Goal: Task Accomplishment & Management: Use online tool/utility

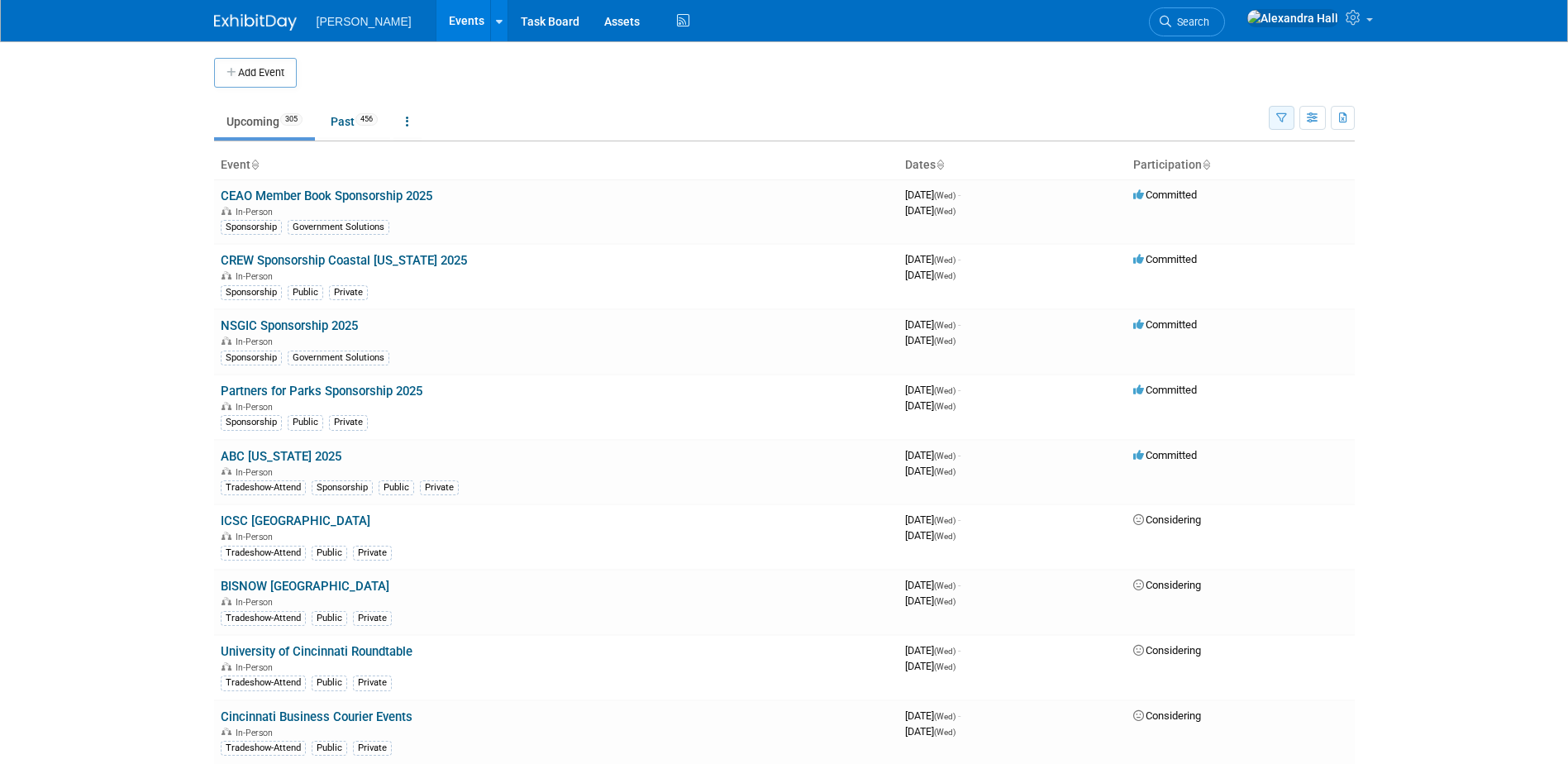
click at [1276, 123] on icon "button" at bounding box center [1281, 118] width 10 height 10
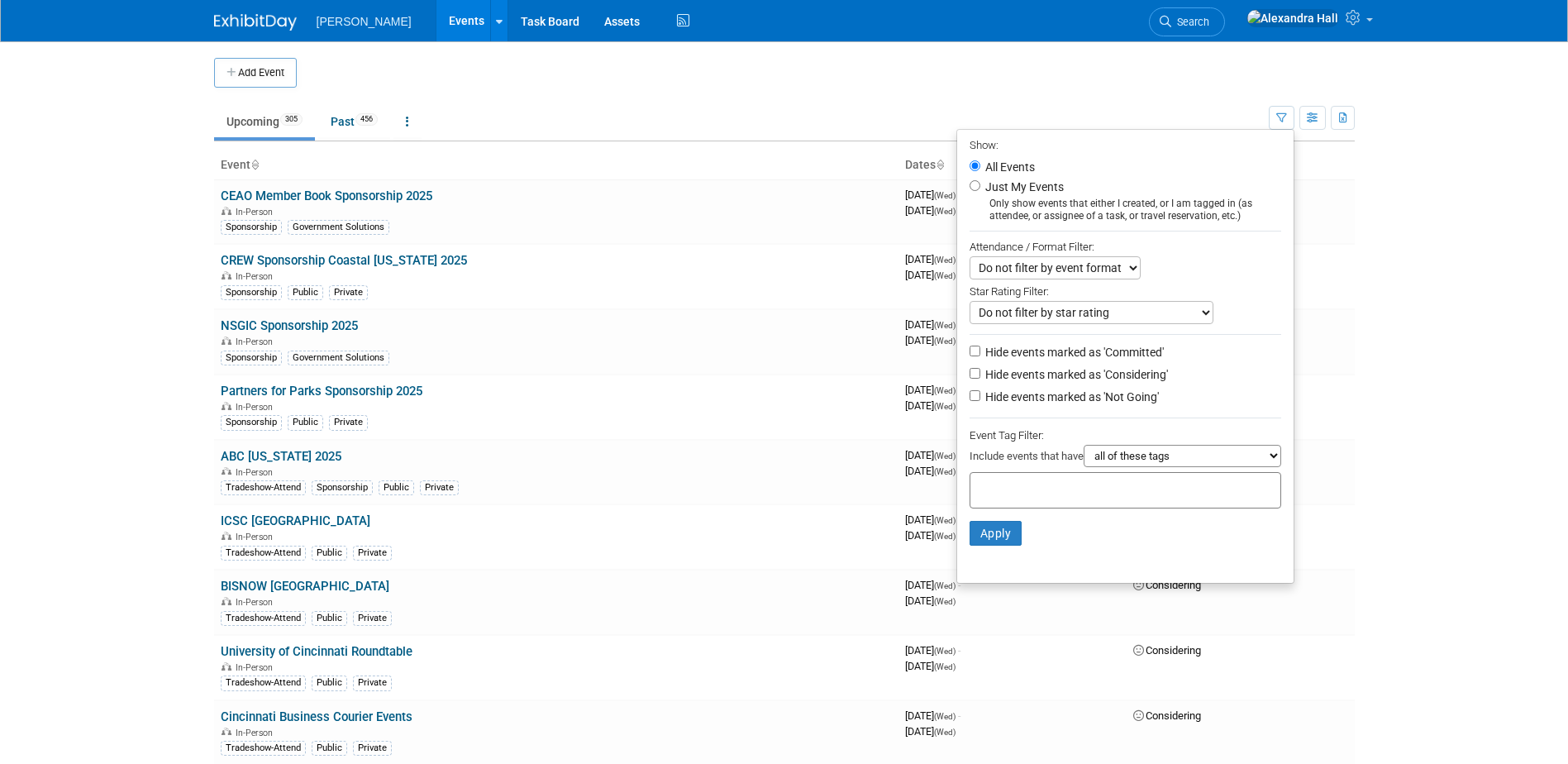
click at [1035, 503] on div at bounding box center [1125, 490] width 312 height 36
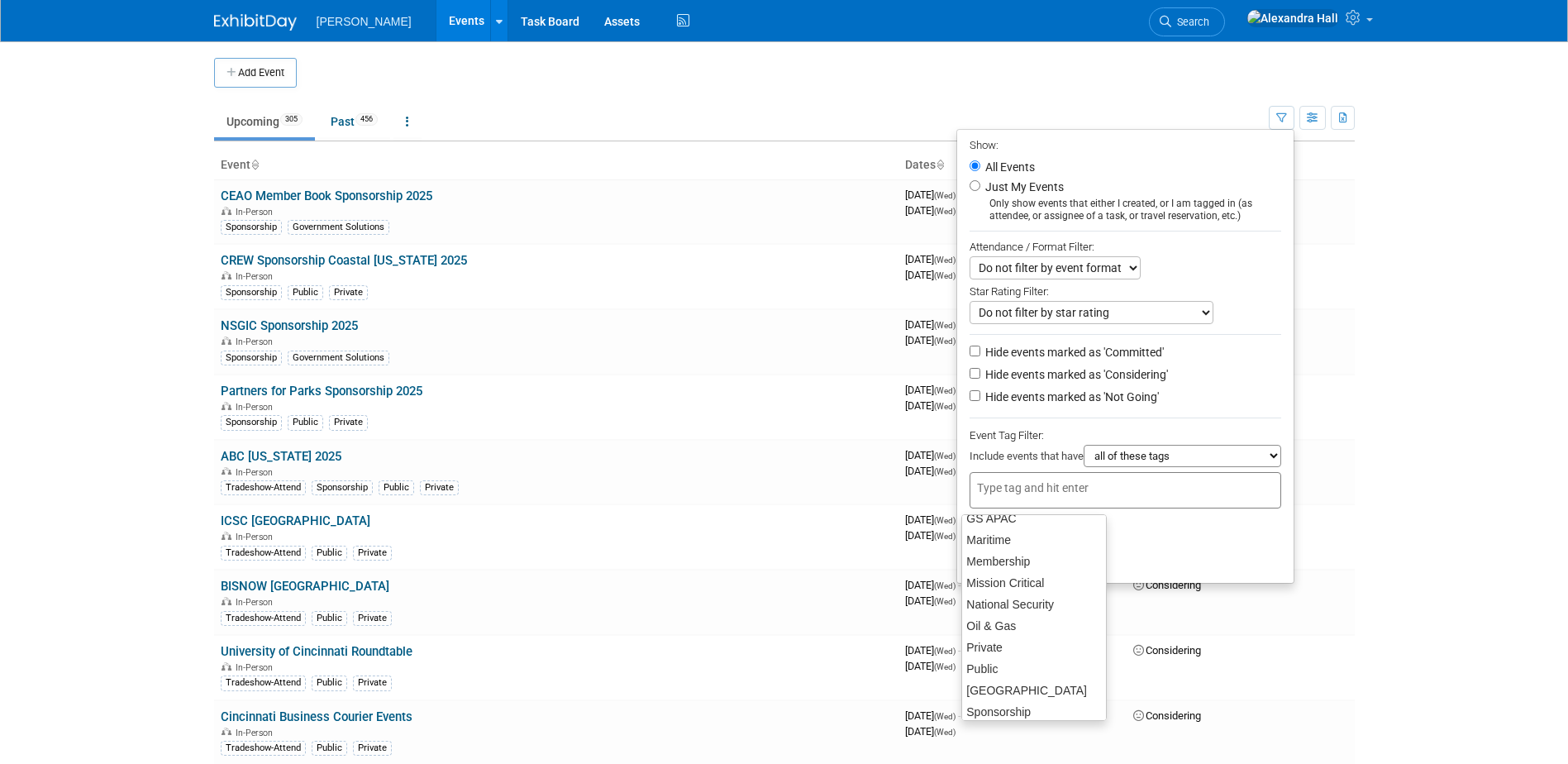
scroll to position [166, 0]
click at [1024, 609] on div "GS APAC" at bounding box center [1034, 601] width 146 height 23
type input "GS APAC"
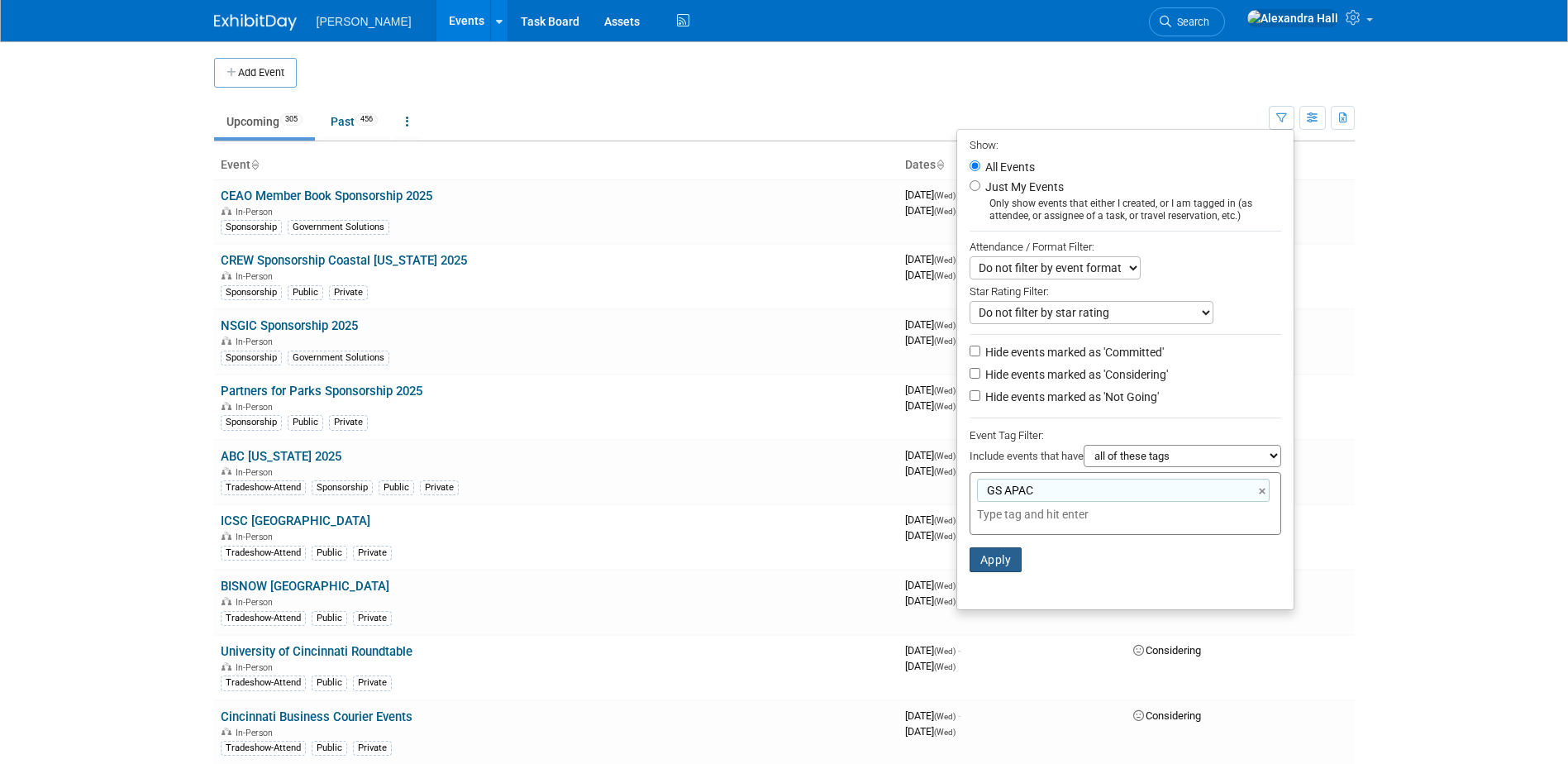
click at [1007, 568] on button "Apply" at bounding box center [996, 560] width 53 height 25
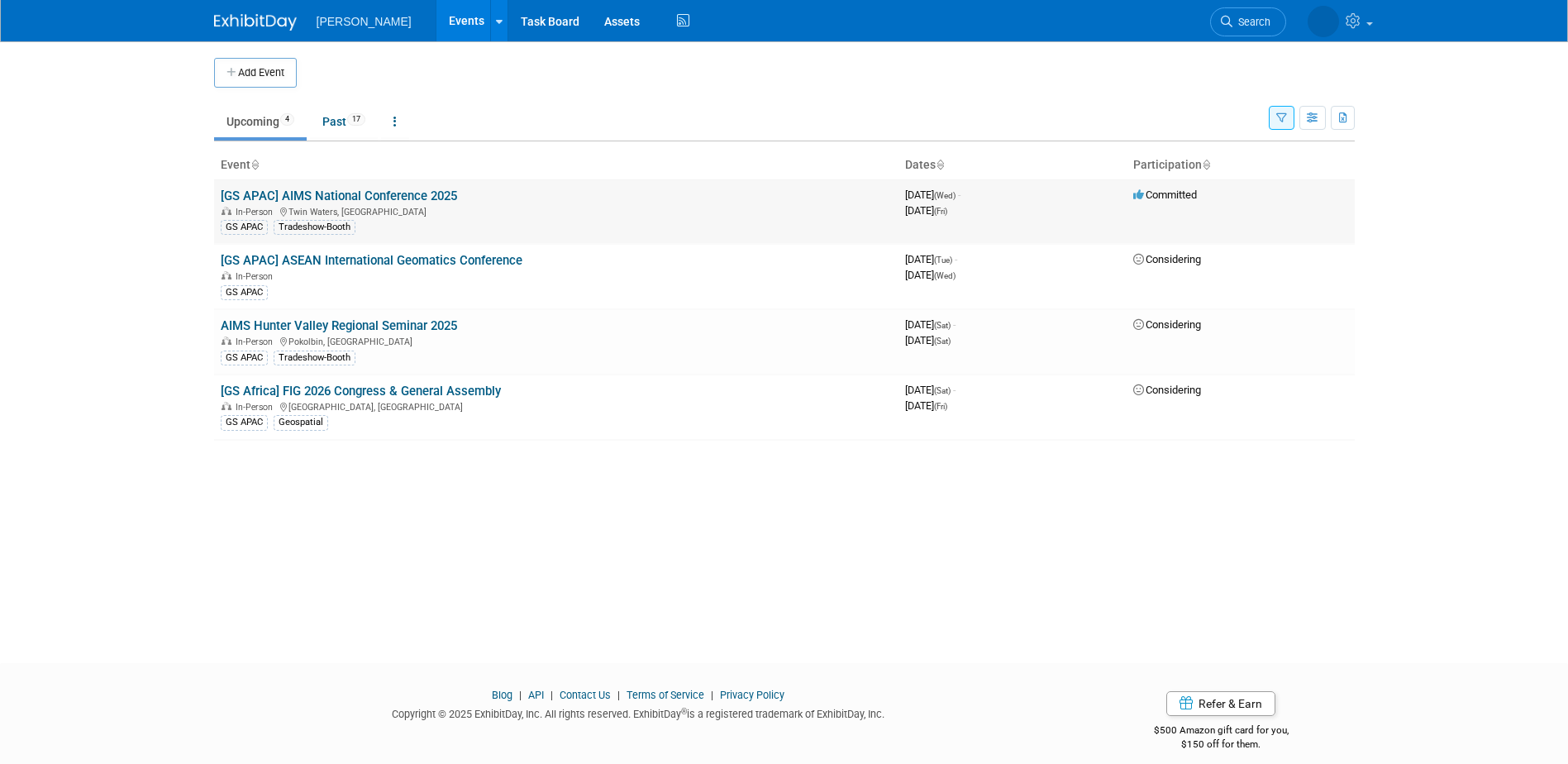
click at [347, 189] on link "[GS APAC] AIMS National Conference 2025" at bounding box center [339, 196] width 237 height 15
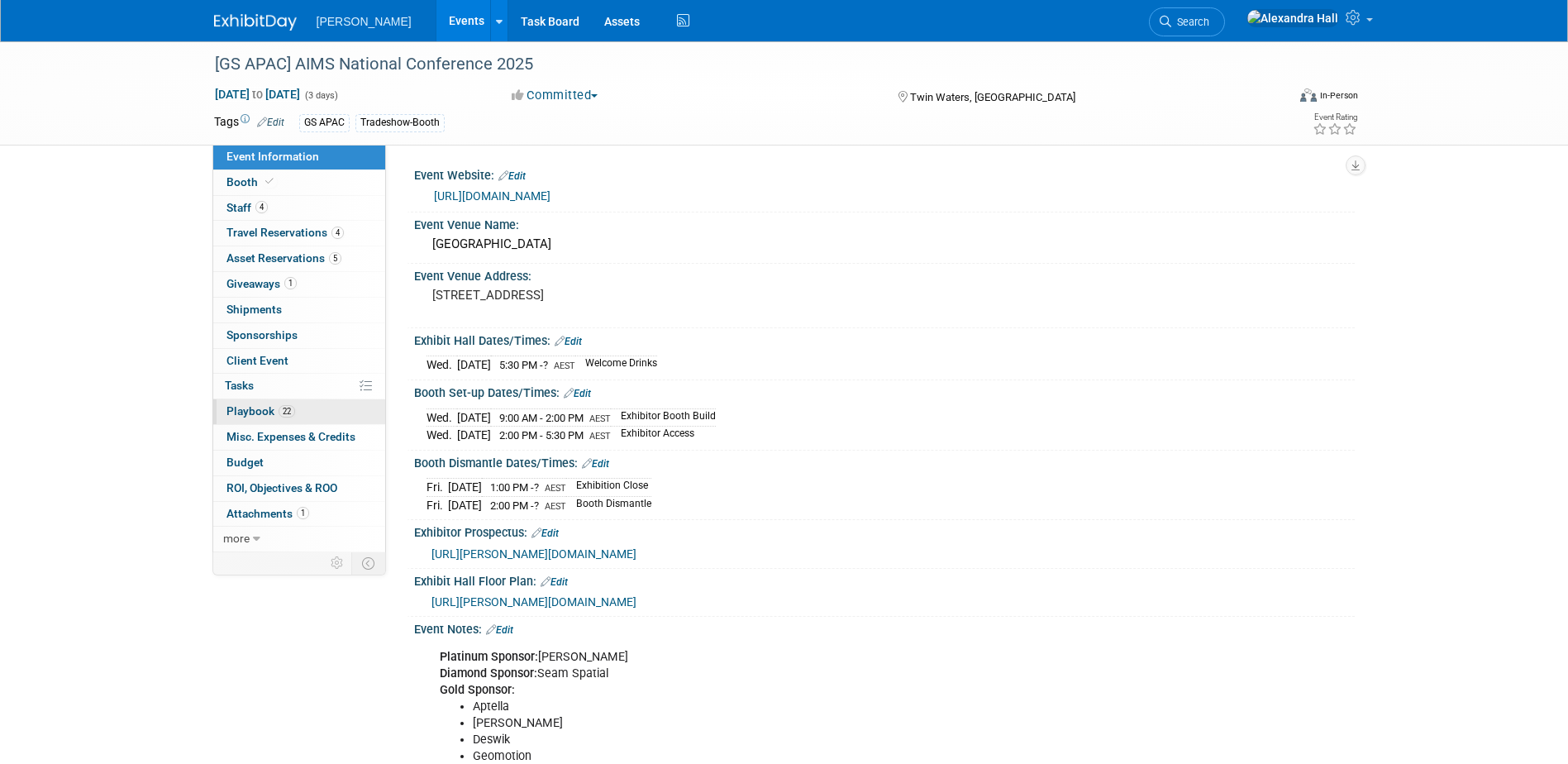
click at [262, 413] on span "Playbook 22" at bounding box center [260, 411] width 68 height 13
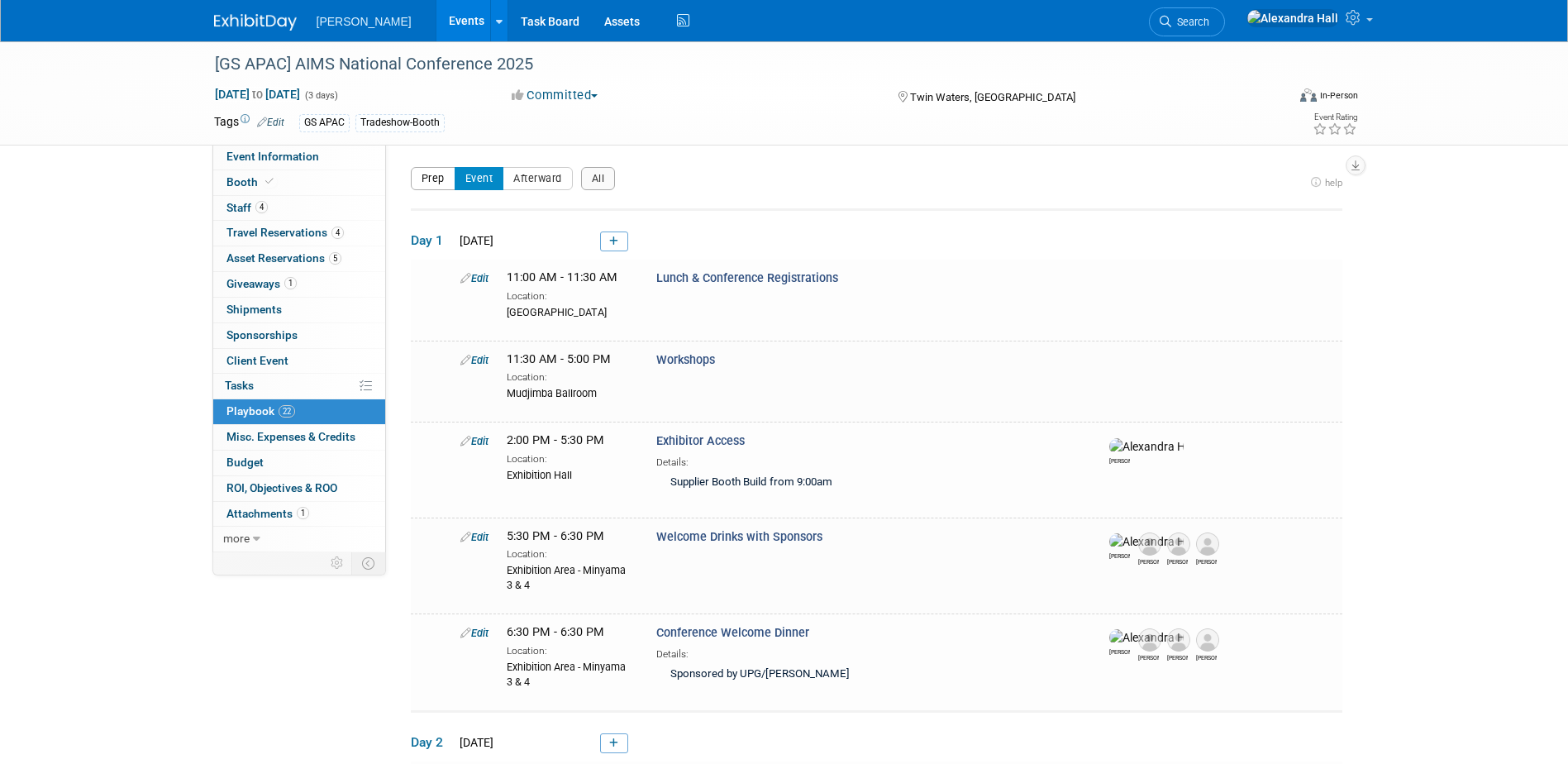
click at [430, 181] on button "Prep" at bounding box center [433, 178] width 45 height 23
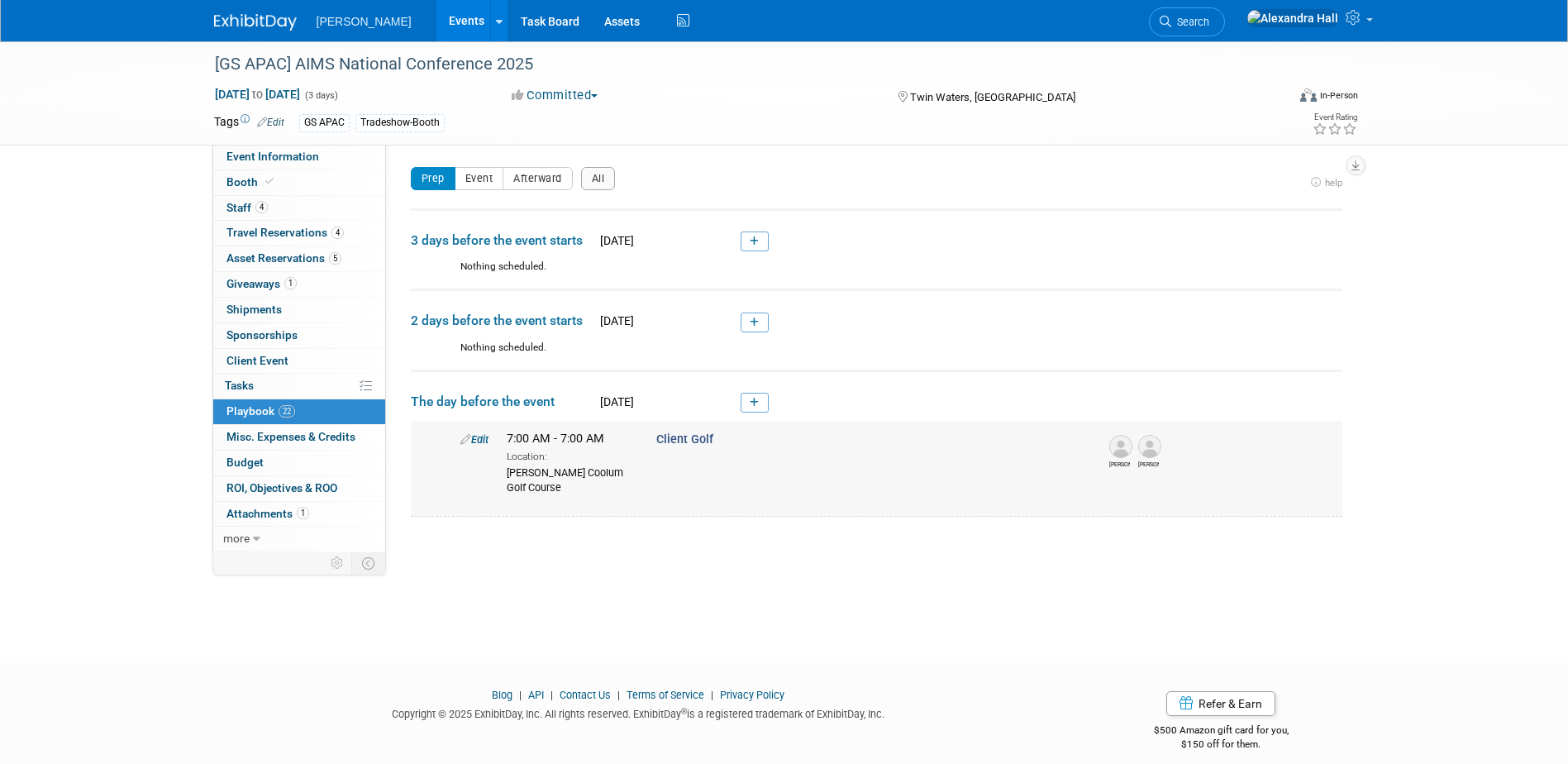
click at [482, 437] on link "Edit" at bounding box center [474, 438] width 28 height 12
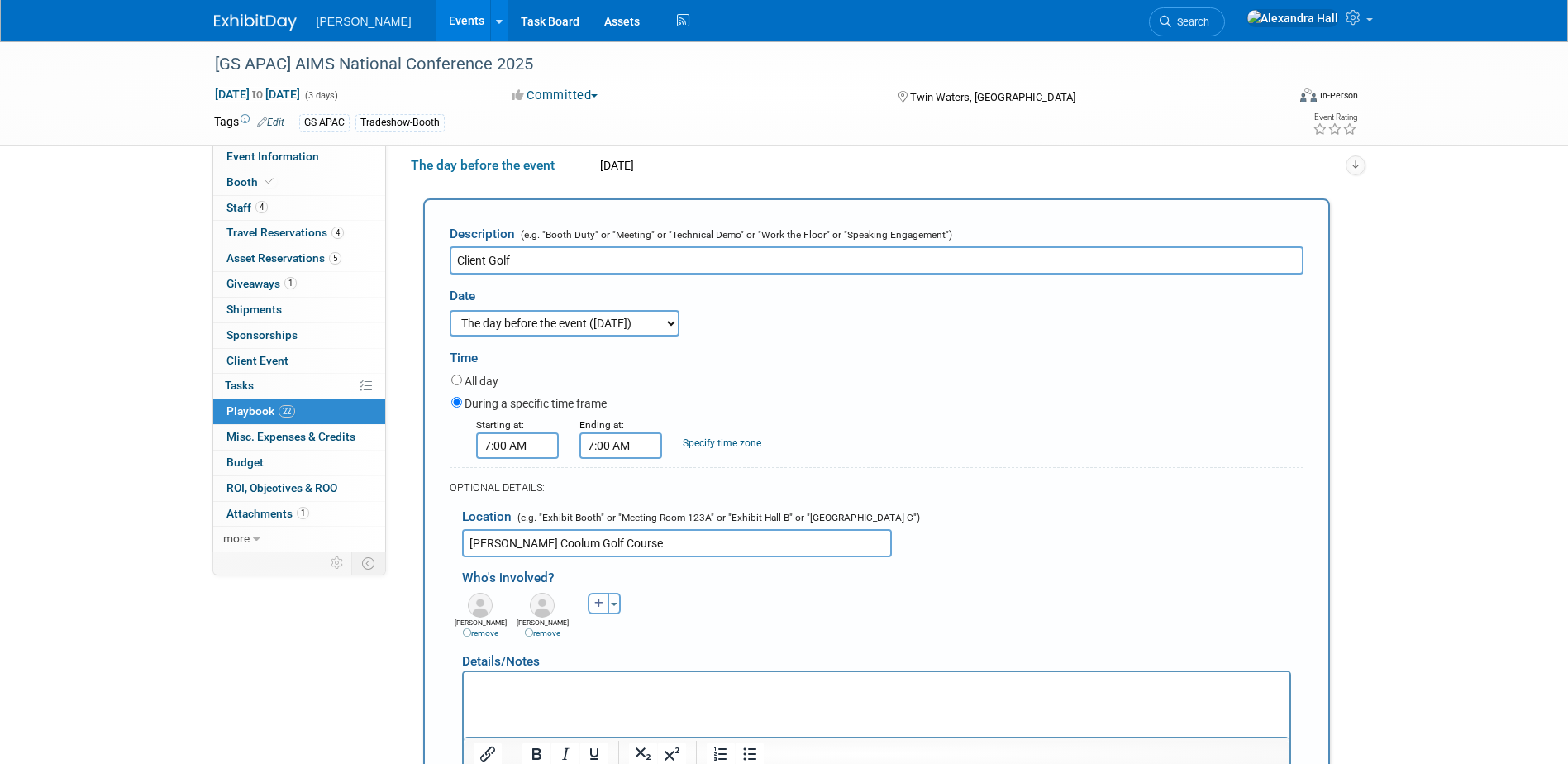
click at [680, 333] on select "3 days before the event starts ([DATE]) 2 days before the event starts ([DATE])…" at bounding box center [564, 323] width 230 height 27
select select "1_1"
click at [450, 310] on select "3 days before the event starts ([DATE]) 2 days before the event starts ([DATE])…" at bounding box center [564, 323] width 230 height 27
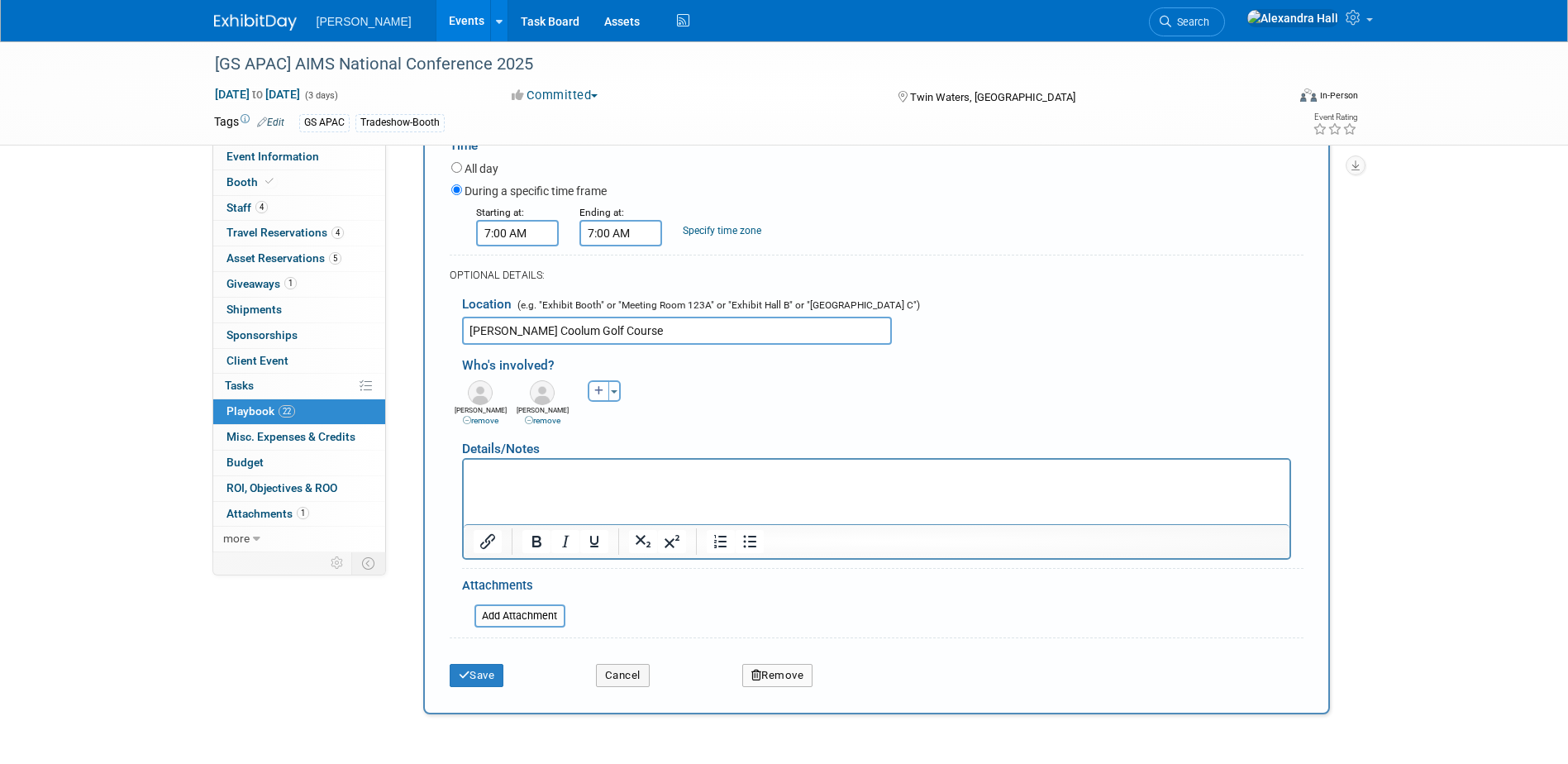
scroll to position [595, 0]
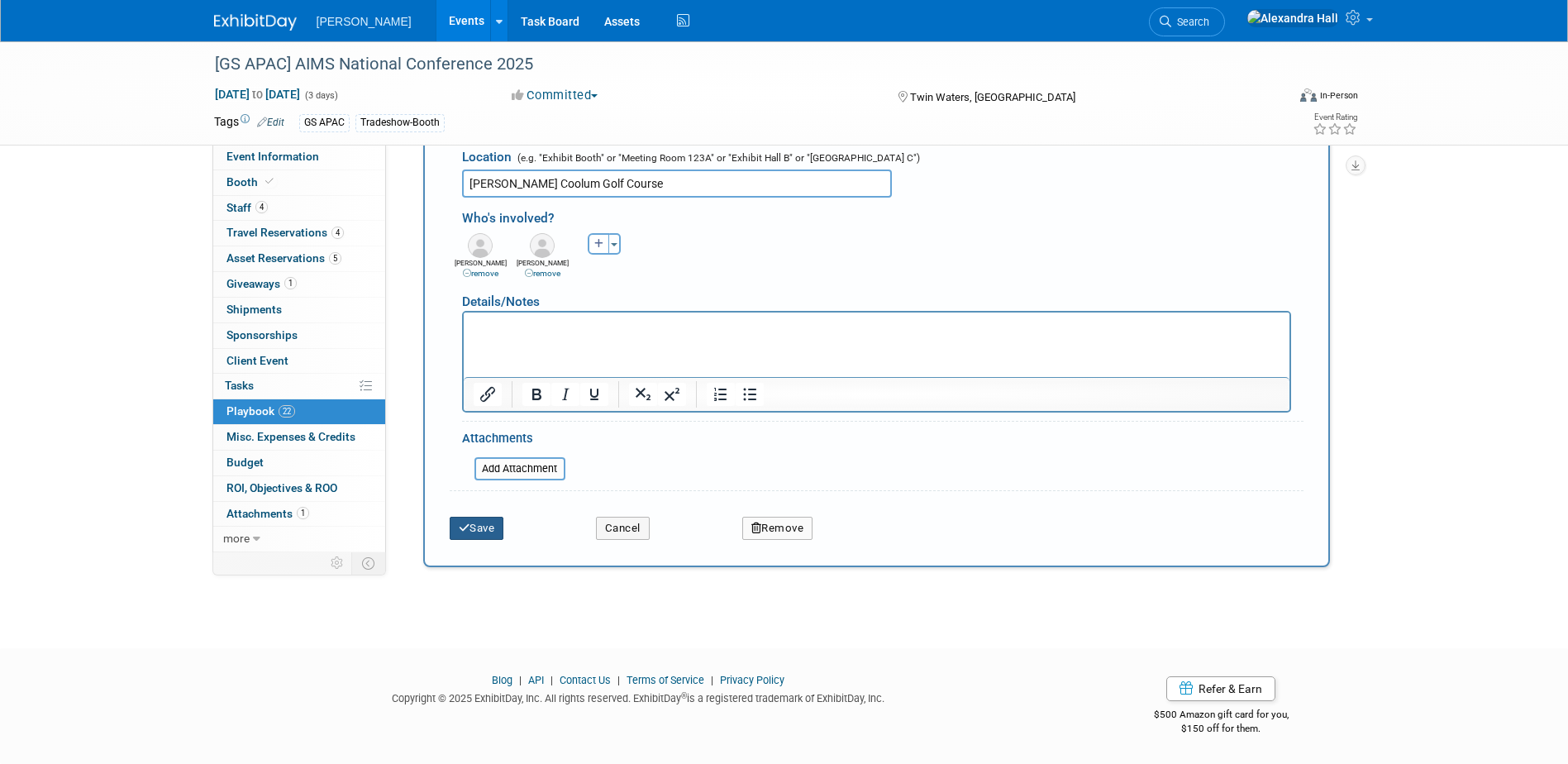
click at [477, 538] on button "Save" at bounding box center [477, 528] width 55 height 23
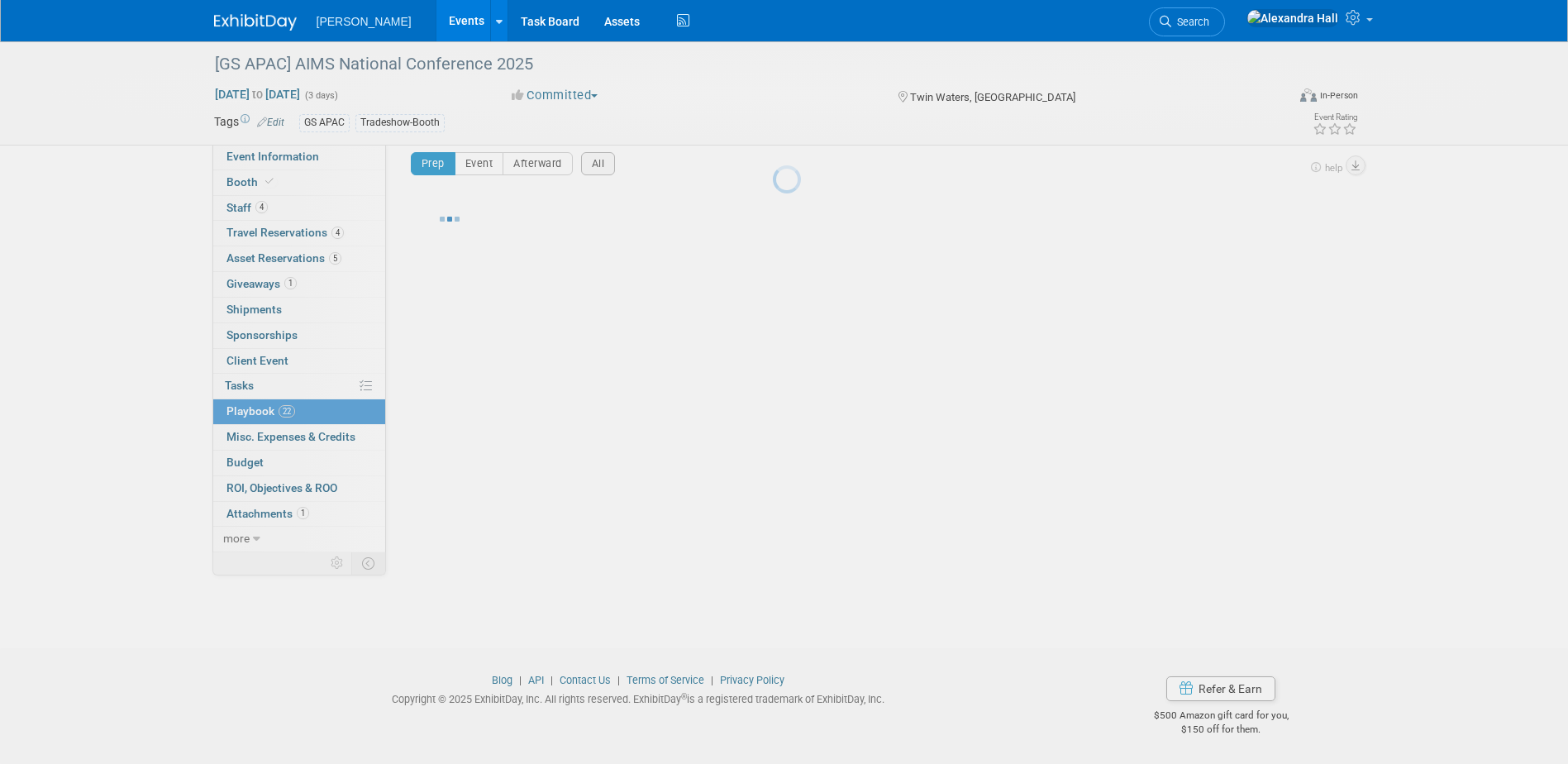
scroll to position [15, 0]
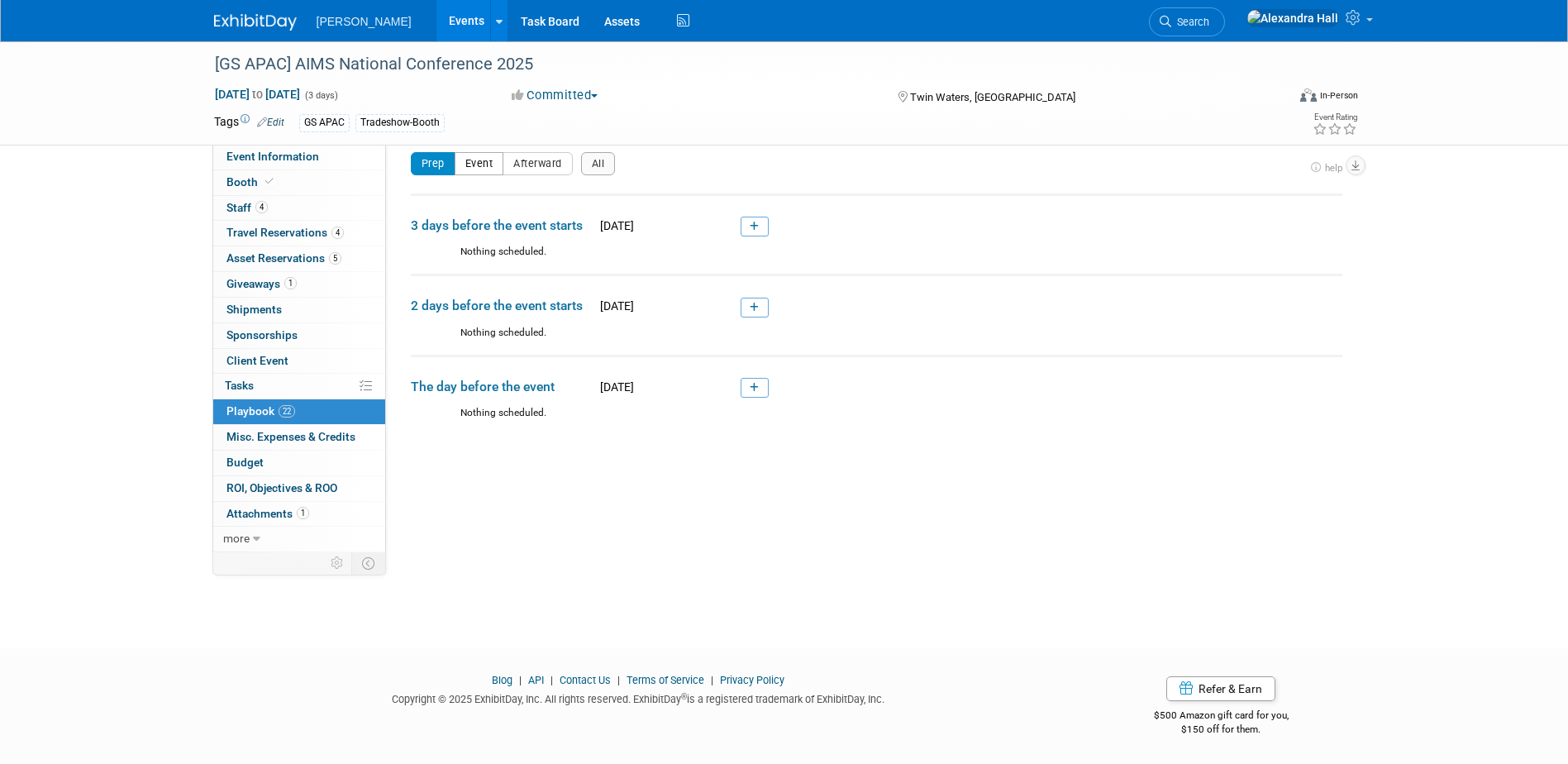
click at [487, 160] on button "Event" at bounding box center [479, 164] width 49 height 23
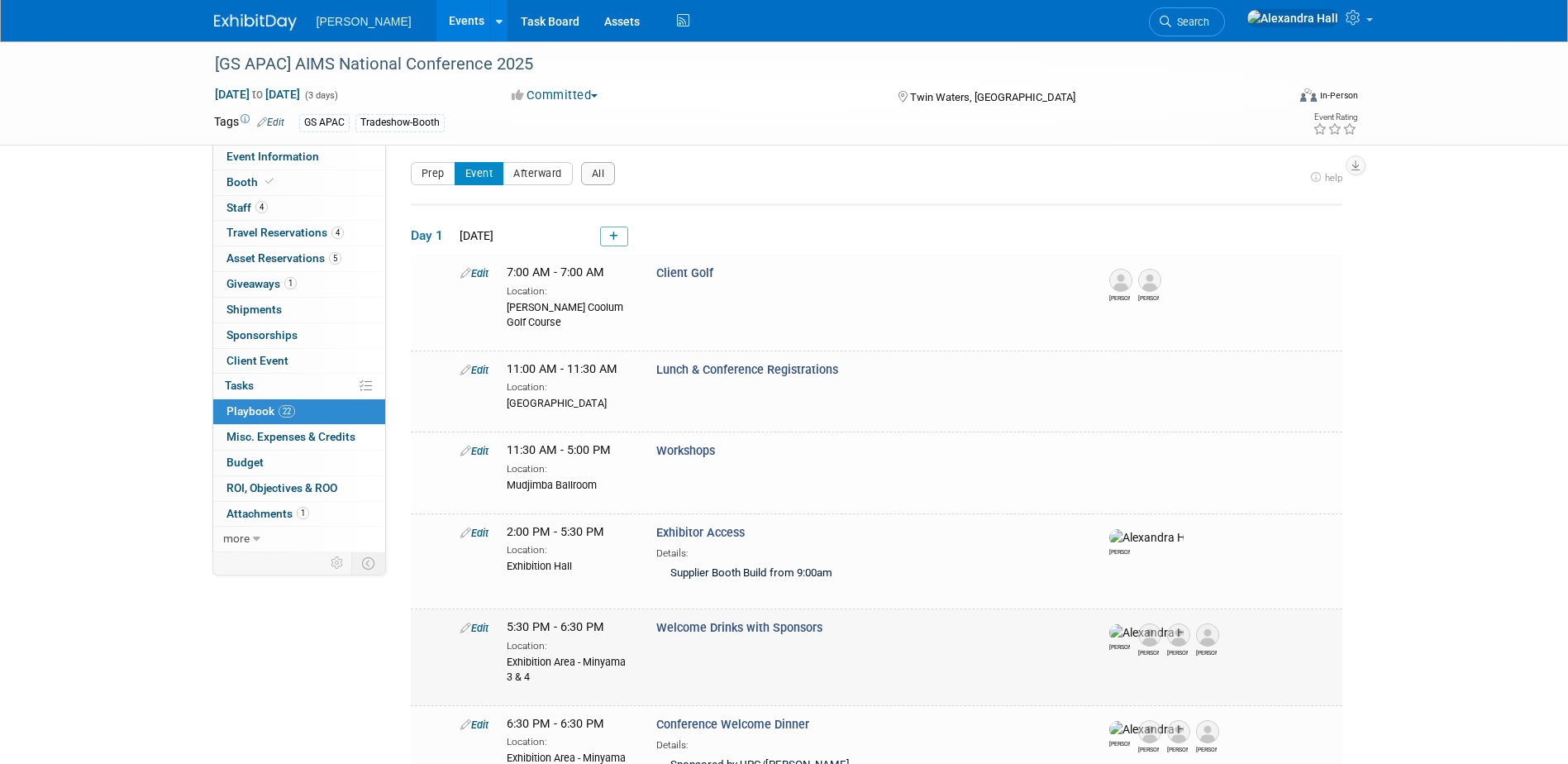
scroll to position [0, 0]
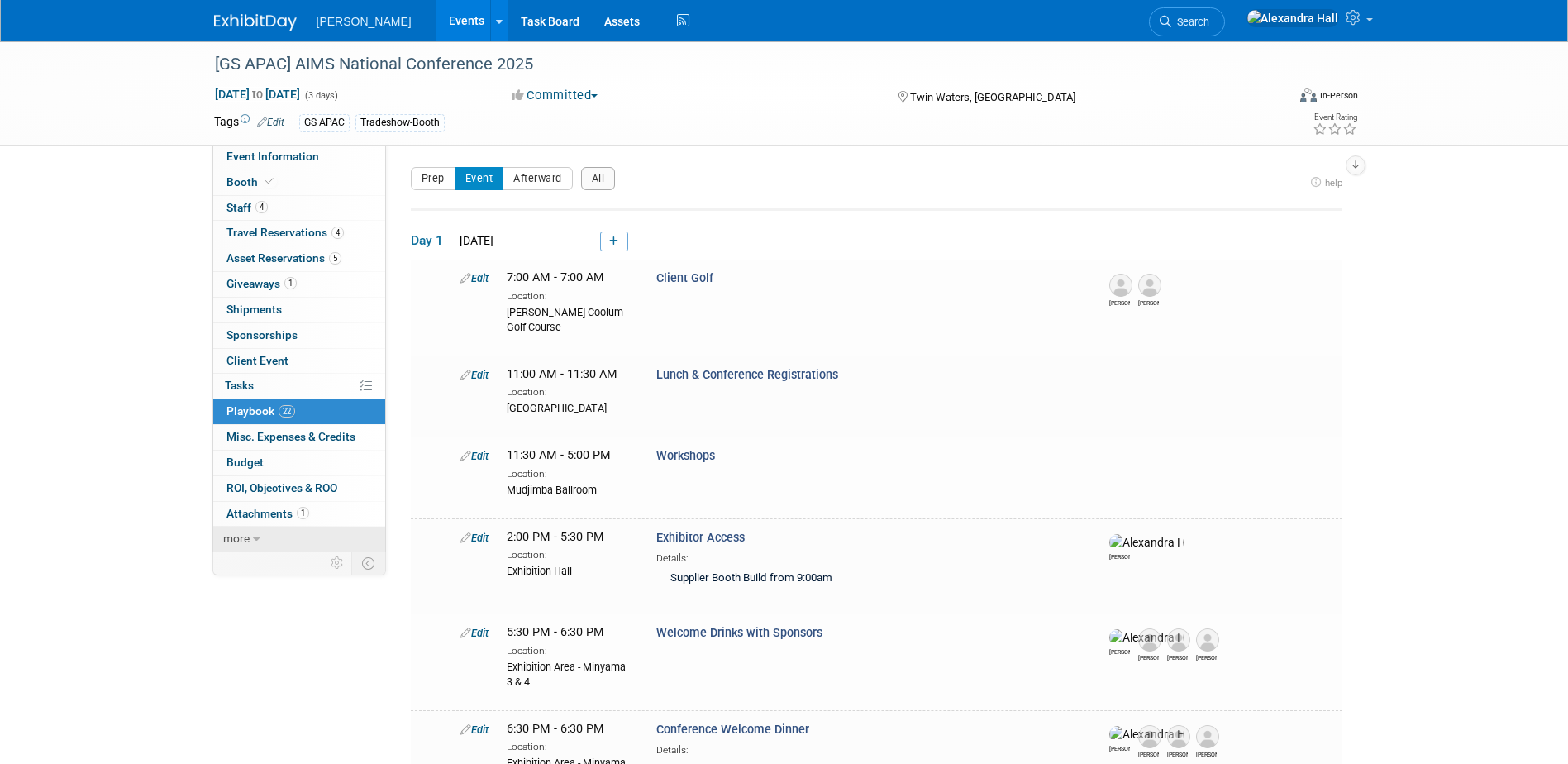
click at [263, 534] on link "more" at bounding box center [299, 539] width 172 height 25
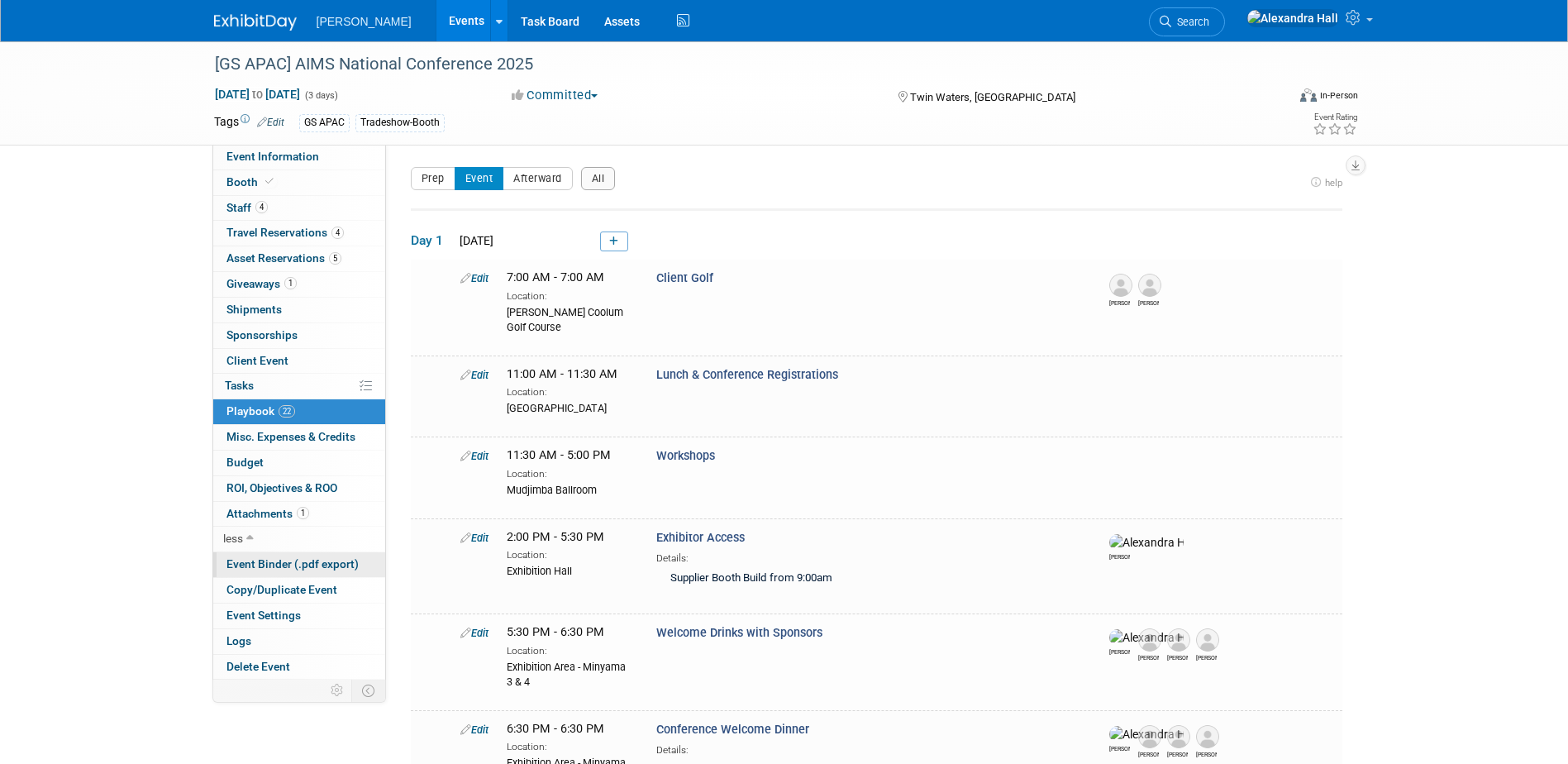
click at [276, 569] on span "Event Binder (.pdf export)" at bounding box center [293, 563] width 133 height 13
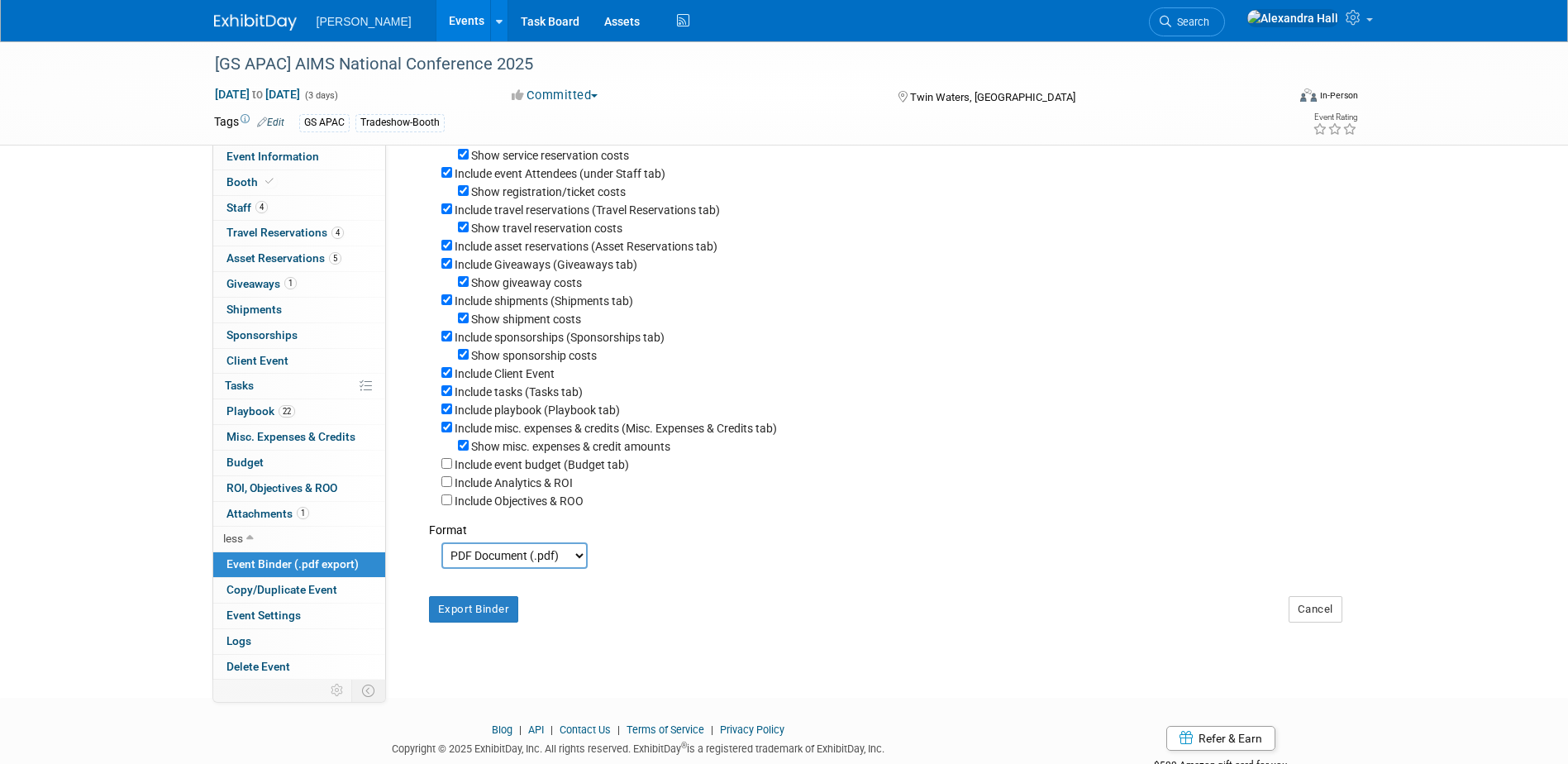
scroll to position [166, 0]
click at [501, 622] on button "Export Binder" at bounding box center [473, 609] width 90 height 27
